Goal: Transaction & Acquisition: Purchase product/service

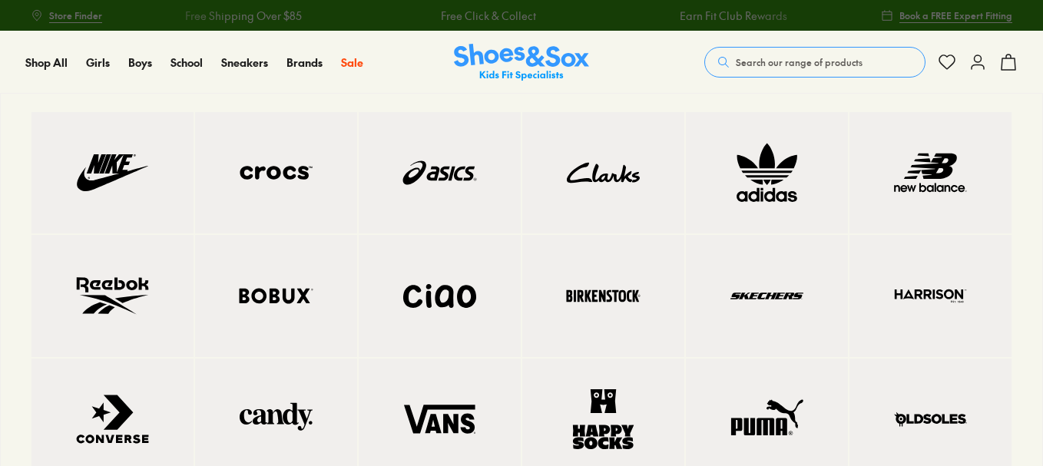
click at [145, 154] on img at bounding box center [112, 173] width 101 height 60
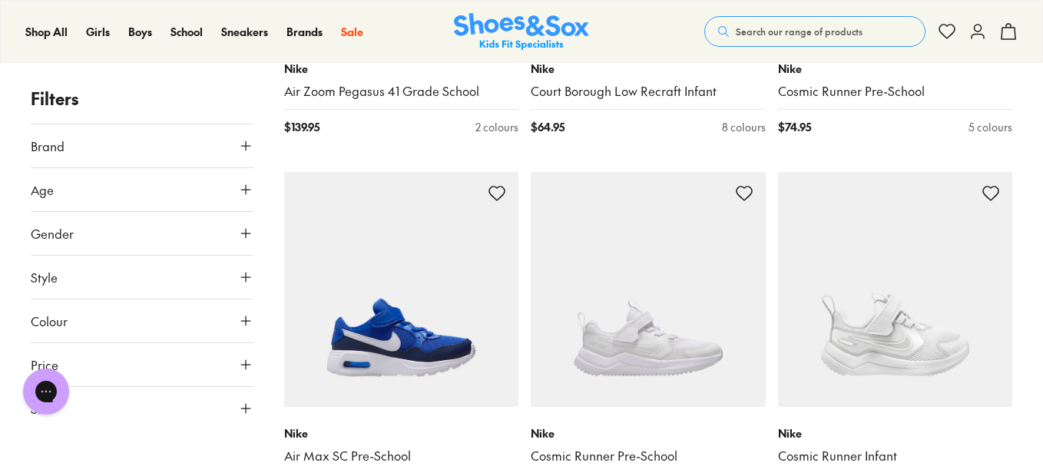
scroll to position [3595, 0]
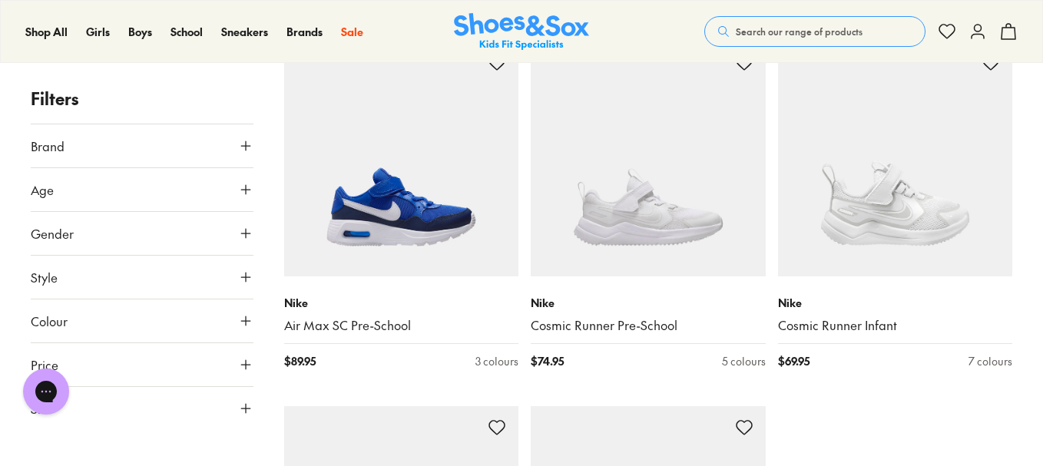
click at [65, 275] on button "Style" at bounding box center [142, 277] width 223 height 43
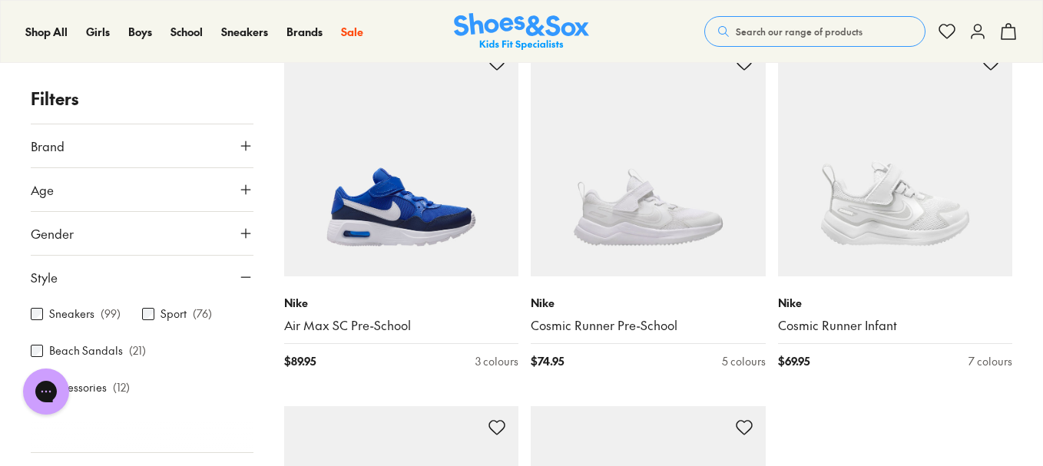
click at [91, 348] on label "Beach Sandals" at bounding box center [86, 351] width 74 height 16
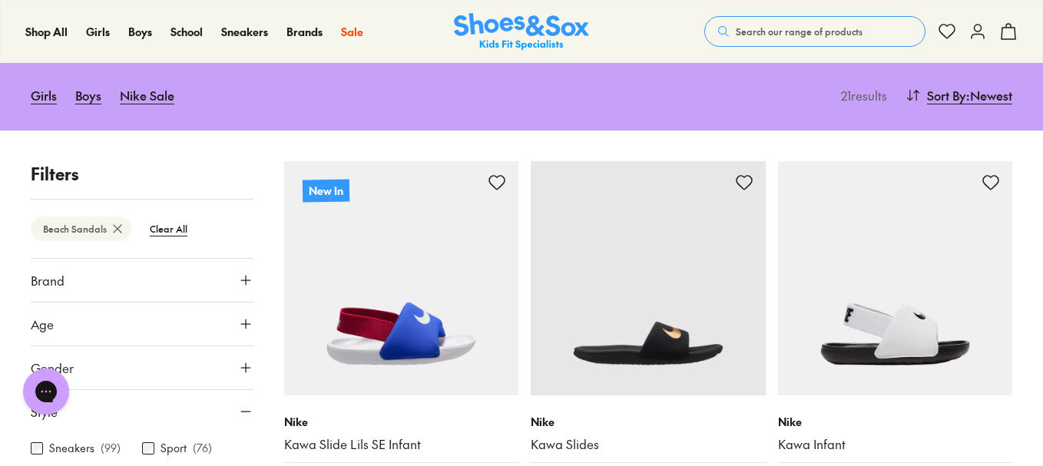
scroll to position [141, 0]
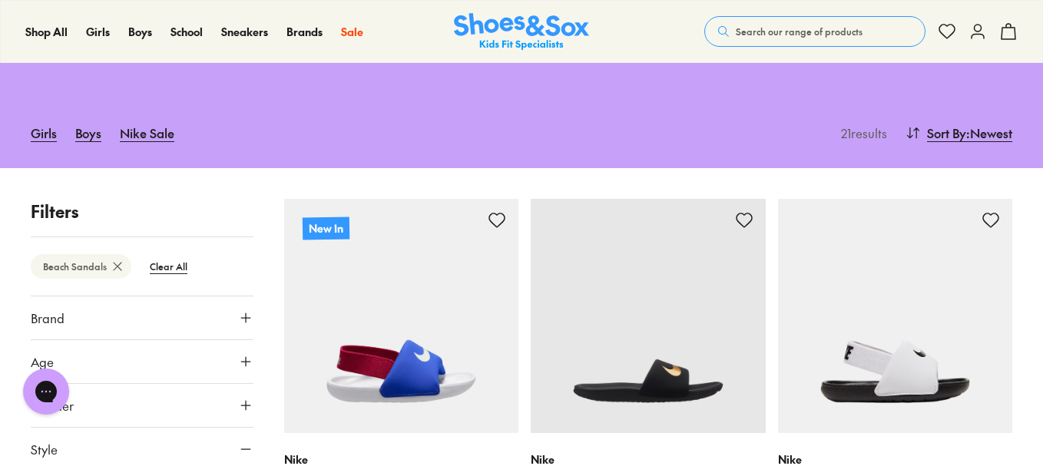
click at [115, 261] on icon at bounding box center [117, 266] width 15 height 15
